Goal: Task Accomplishment & Management: Use online tool/utility

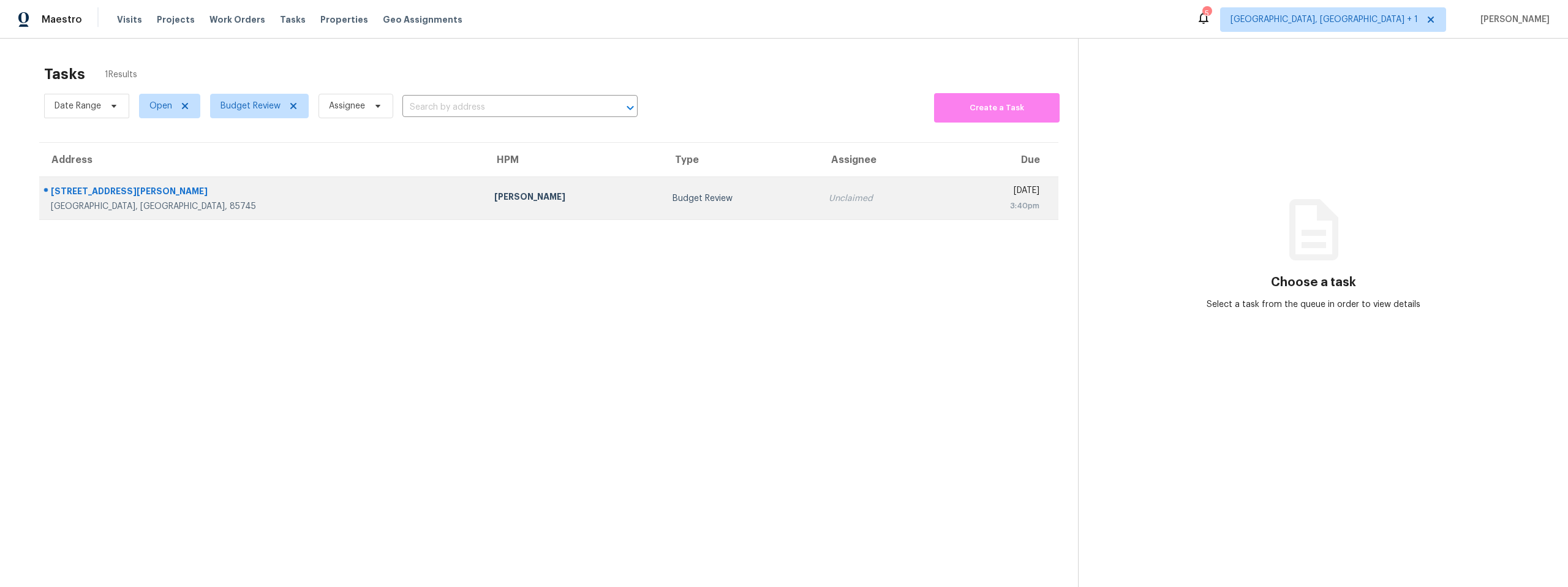
click at [279, 200] on tr "1802 N Atwood Ave Tucson, AZ, 85745 John Perkins Budget Review Unclaimed Wed, A…" at bounding box center [548, 198] width 1019 height 43
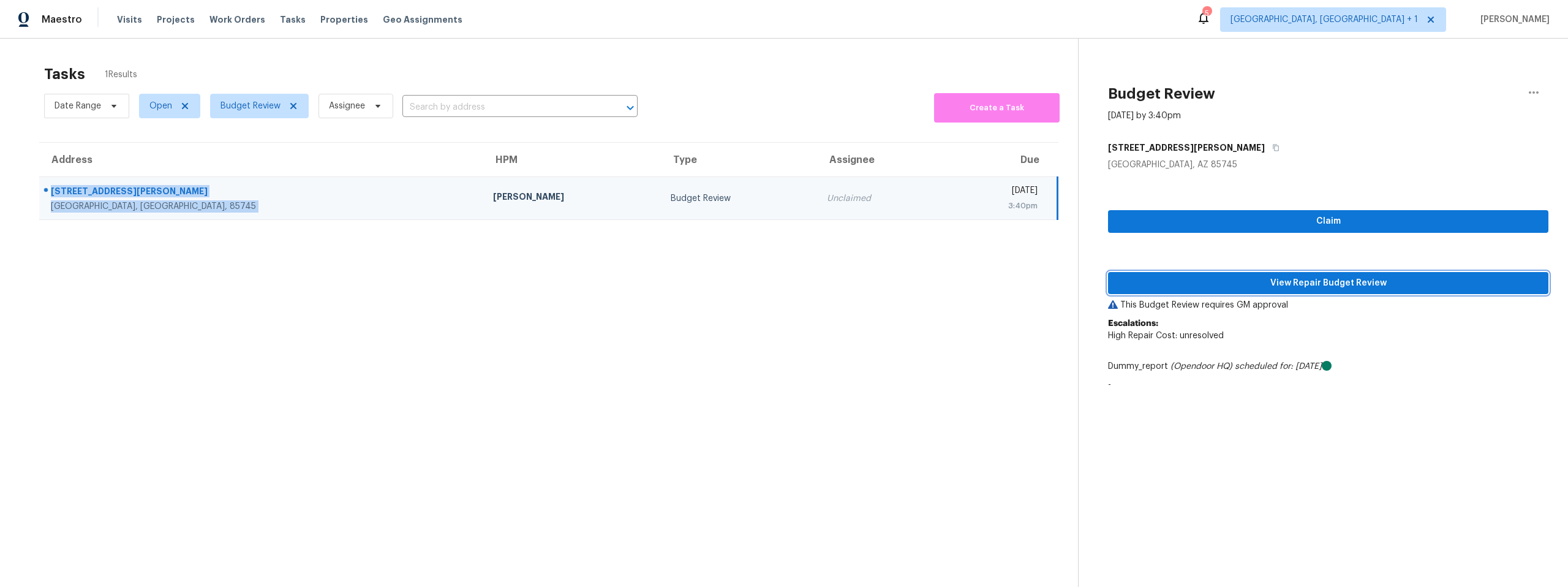
click at [1277, 280] on span "View Repair Budget Review" at bounding box center [1328, 284] width 421 height 15
